Goal: Check status: Check status

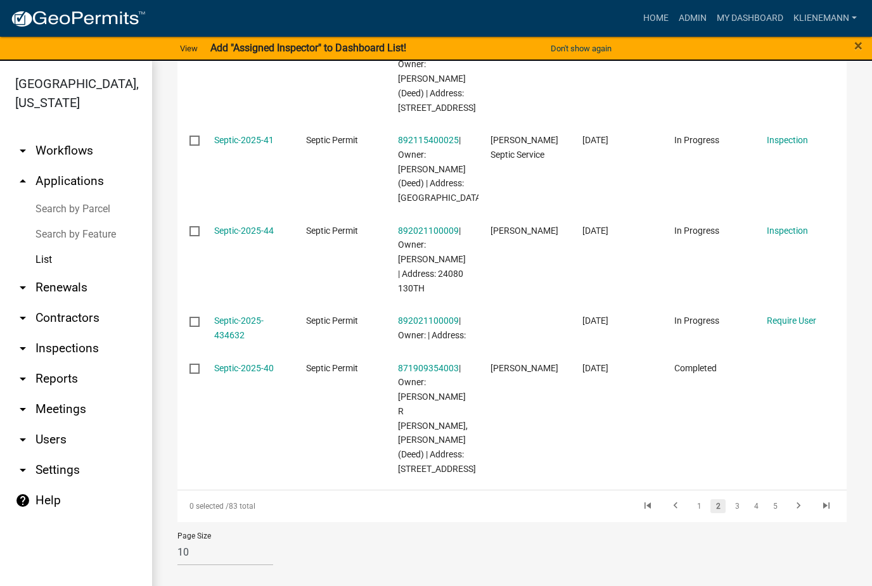
scroll to position [821, 0]
click at [734, 507] on link "3" at bounding box center [736, 506] width 15 height 14
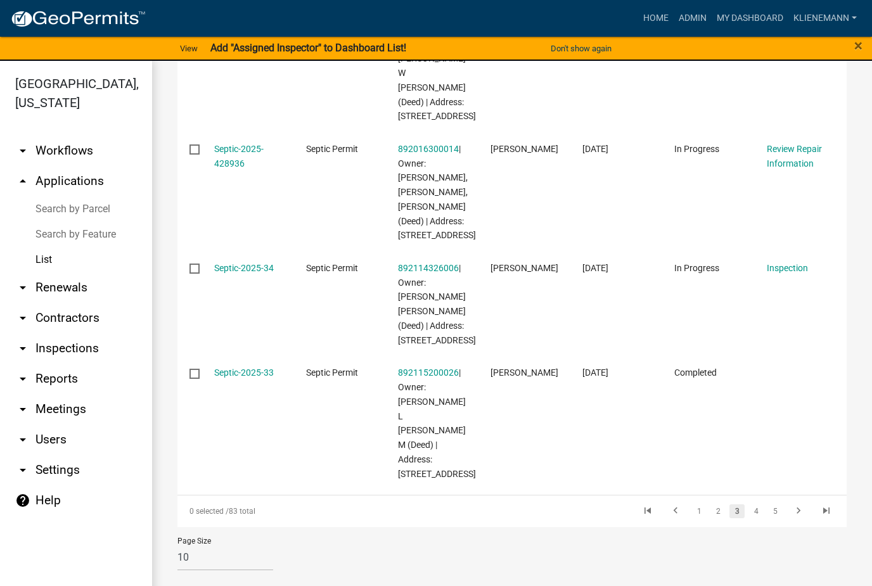
click at [757, 508] on link "4" at bounding box center [755, 511] width 15 height 14
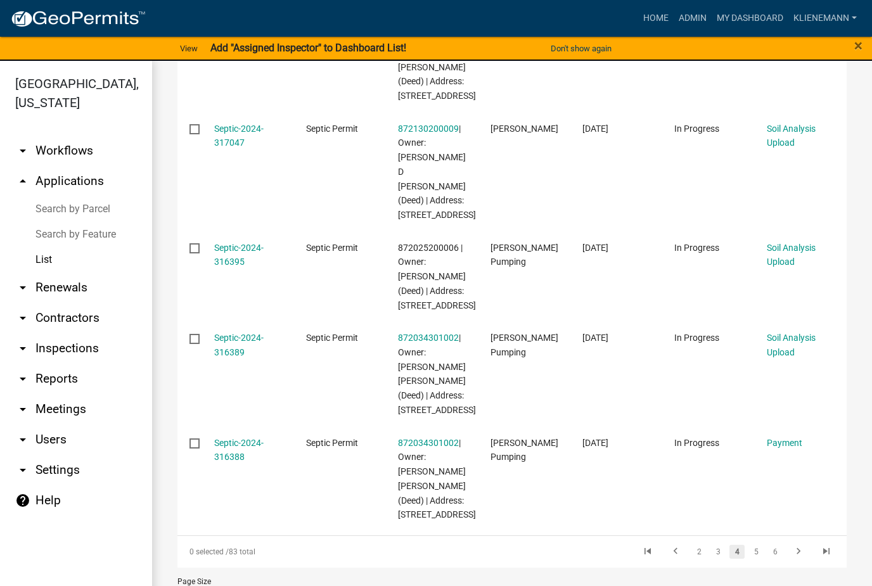
scroll to position [933, 0]
click at [715, 546] on link "3" at bounding box center [717, 553] width 15 height 14
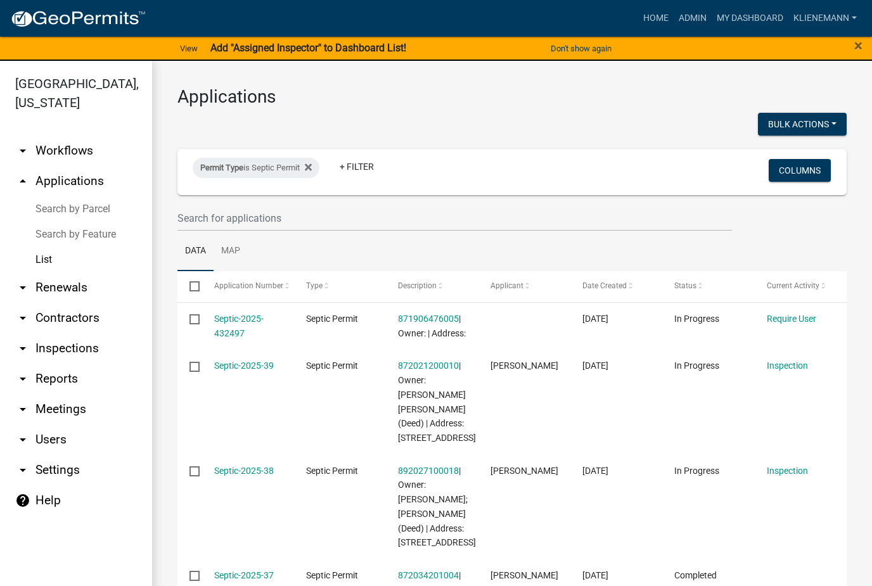
click at [354, 171] on link "+ Filter" at bounding box center [356, 166] width 54 height 23
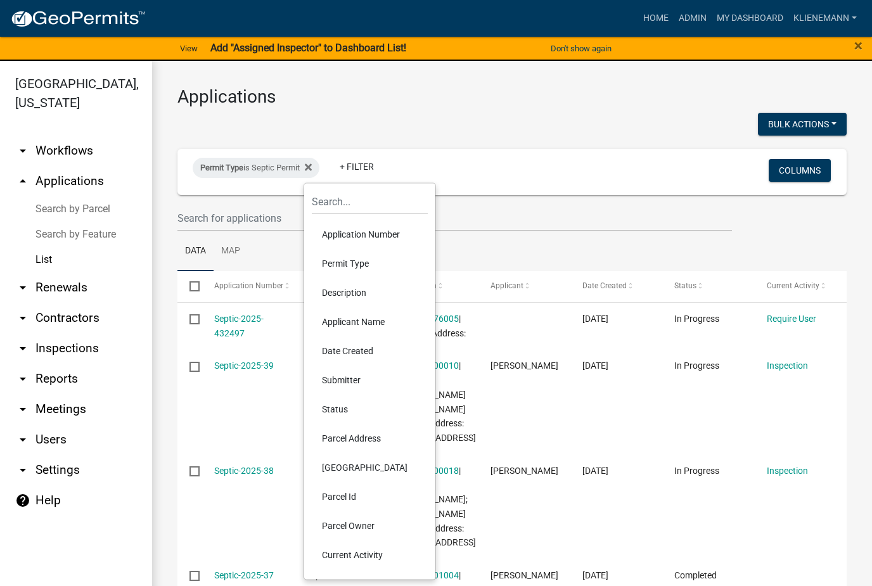
click at [386, 516] on li "Parcel Owner" at bounding box center [370, 525] width 116 height 29
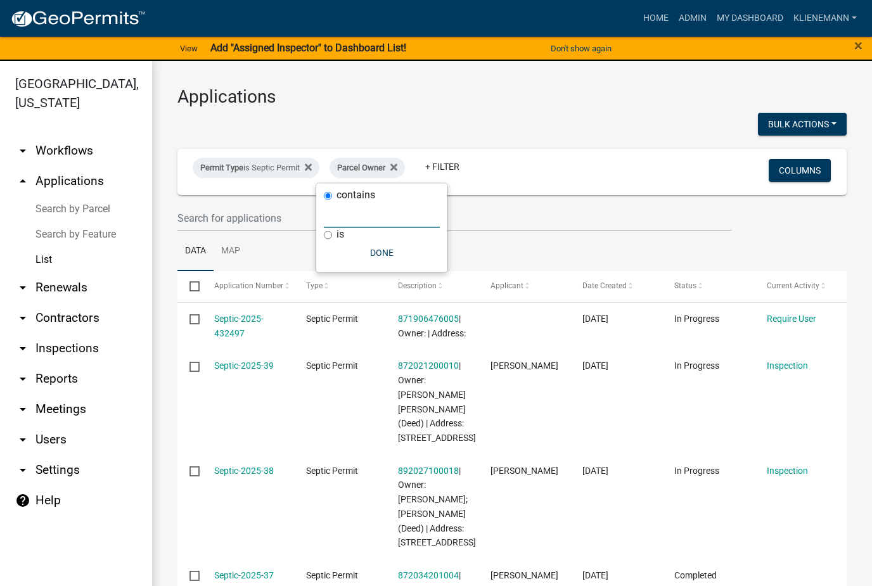
click at [380, 226] on input "text" at bounding box center [382, 215] width 116 height 26
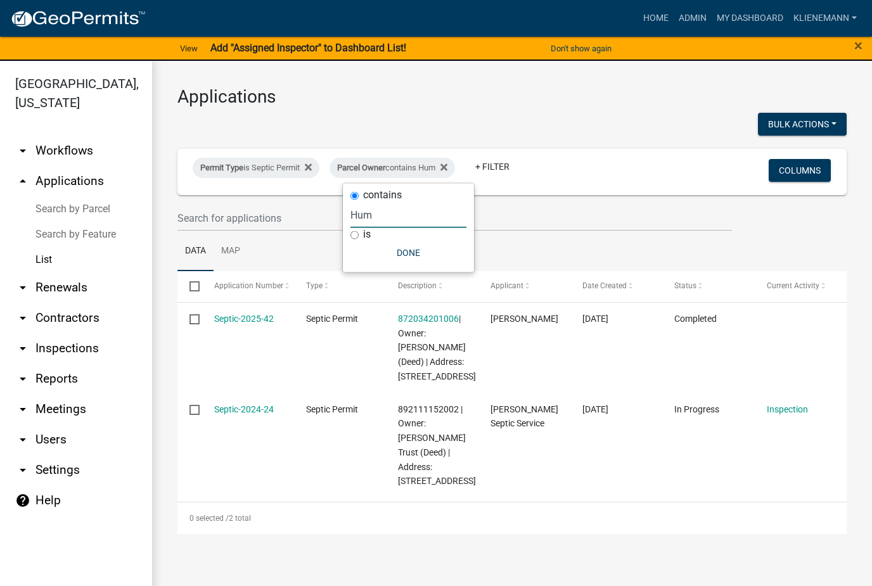
type input "Hum"
click at [406, 250] on button "Done" at bounding box center [408, 252] width 116 height 23
click at [240, 321] on link "Septic-2025-42" at bounding box center [244, 319] width 60 height 10
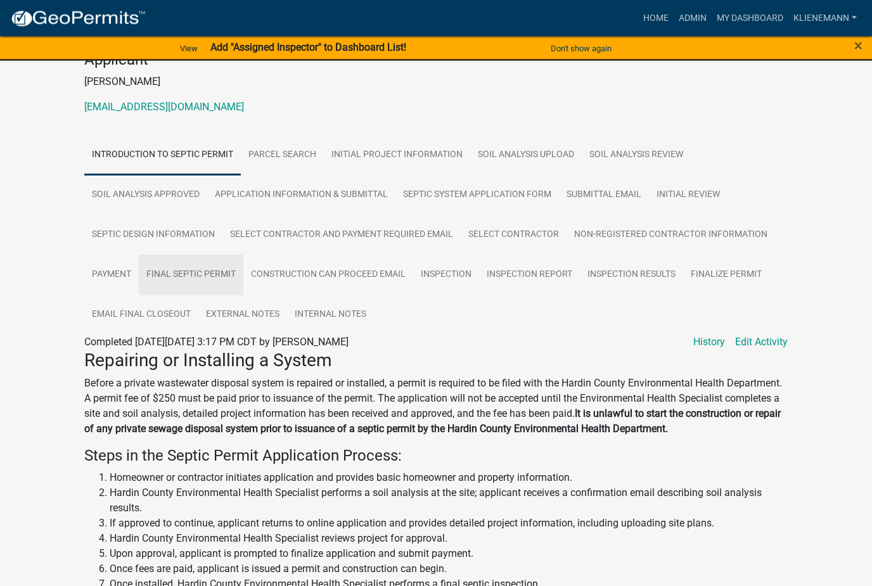
scroll to position [143, 0]
click at [166, 263] on link "Final Septic Permit" at bounding box center [191, 275] width 105 height 41
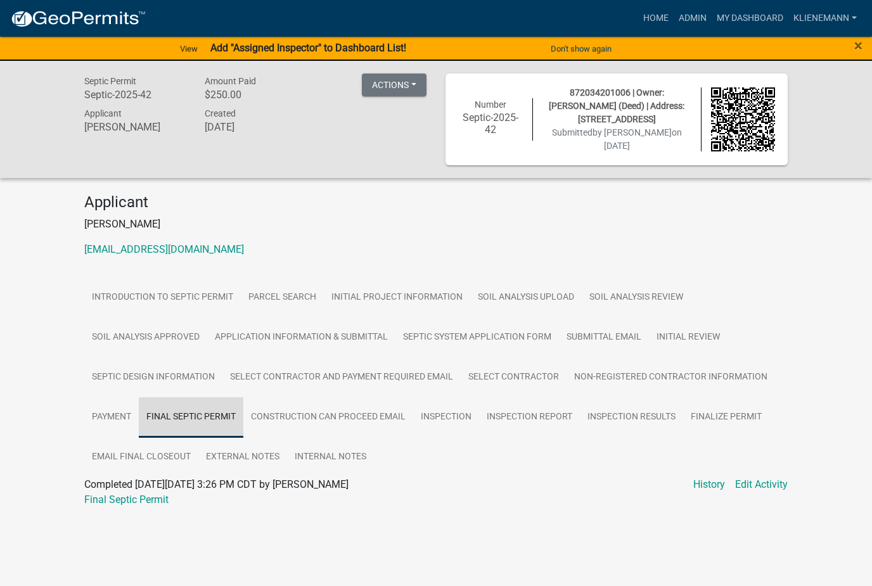
scroll to position [0, 0]
click at [101, 501] on link "Final Septic Permit" at bounding box center [126, 500] width 84 height 12
